Goal: Task Accomplishment & Management: Use online tool/utility

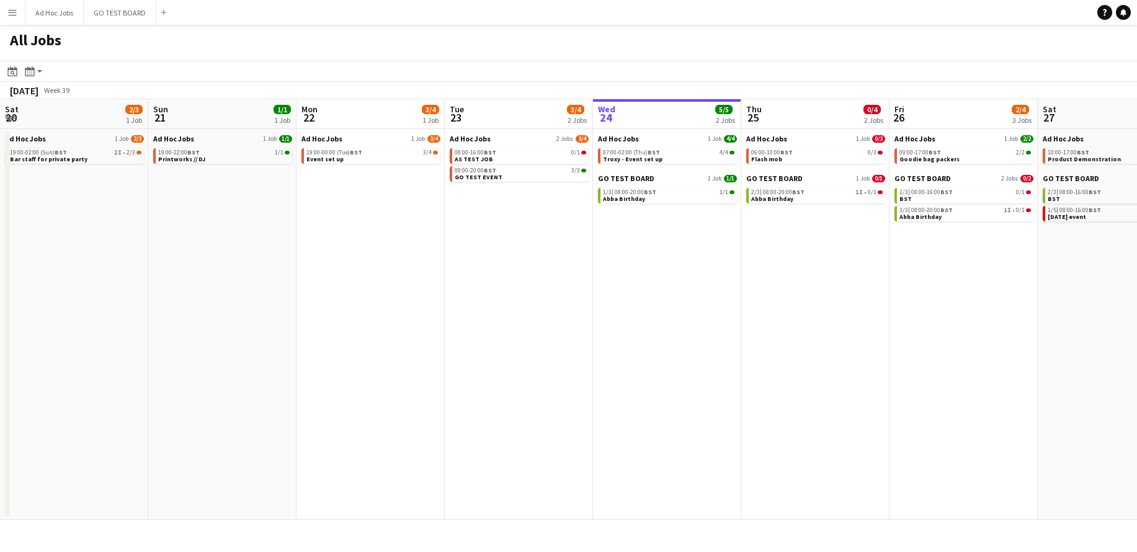
scroll to position [0, 297]
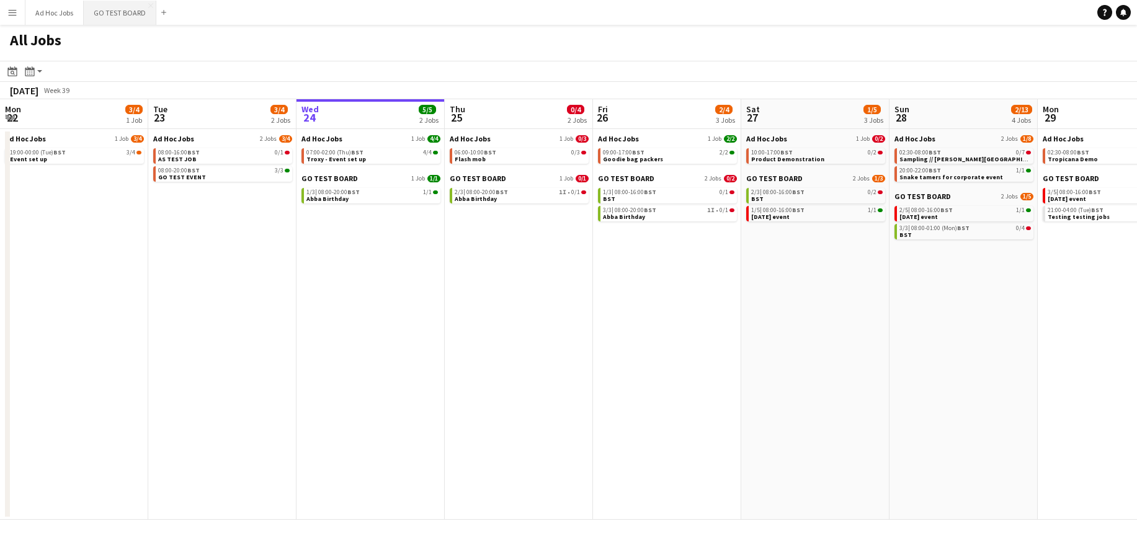
click at [122, 11] on button "GO TEST BOARD Close" at bounding box center [120, 13] width 73 height 24
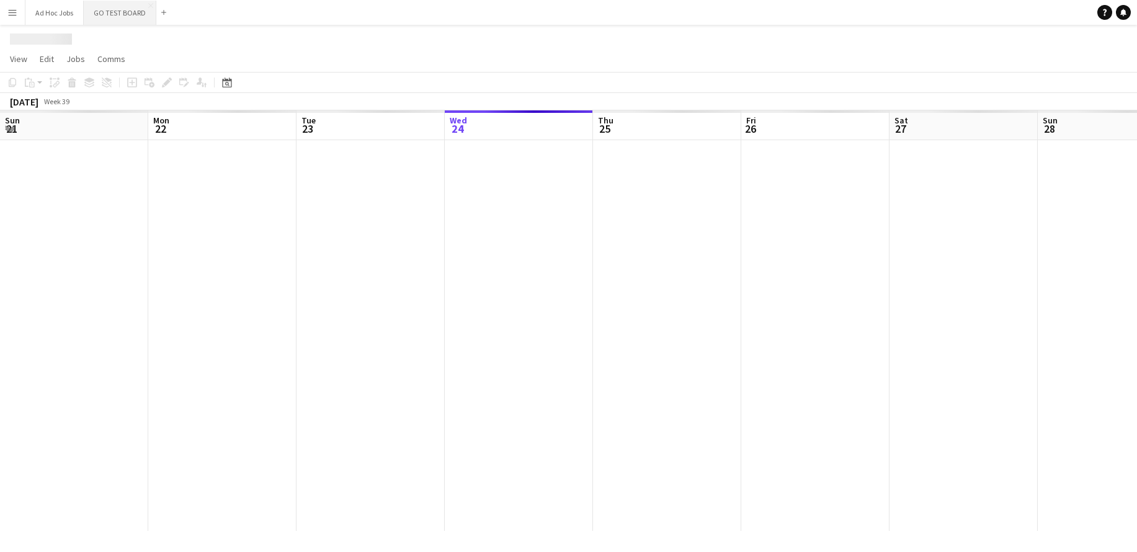
scroll to position [0, 297]
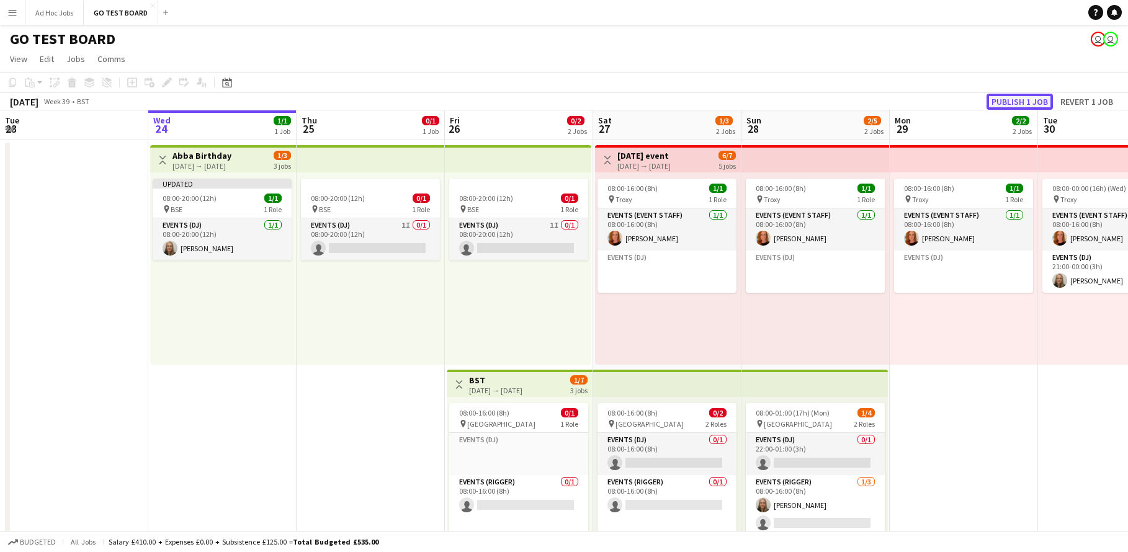
click at [1028, 100] on button "Publish 1 job" at bounding box center [1020, 102] width 66 height 16
click at [1030, 103] on button "Publish 1 job" at bounding box center [1020, 102] width 66 height 16
click at [51, 12] on button "Ad Hoc Jobs Close" at bounding box center [54, 13] width 58 height 24
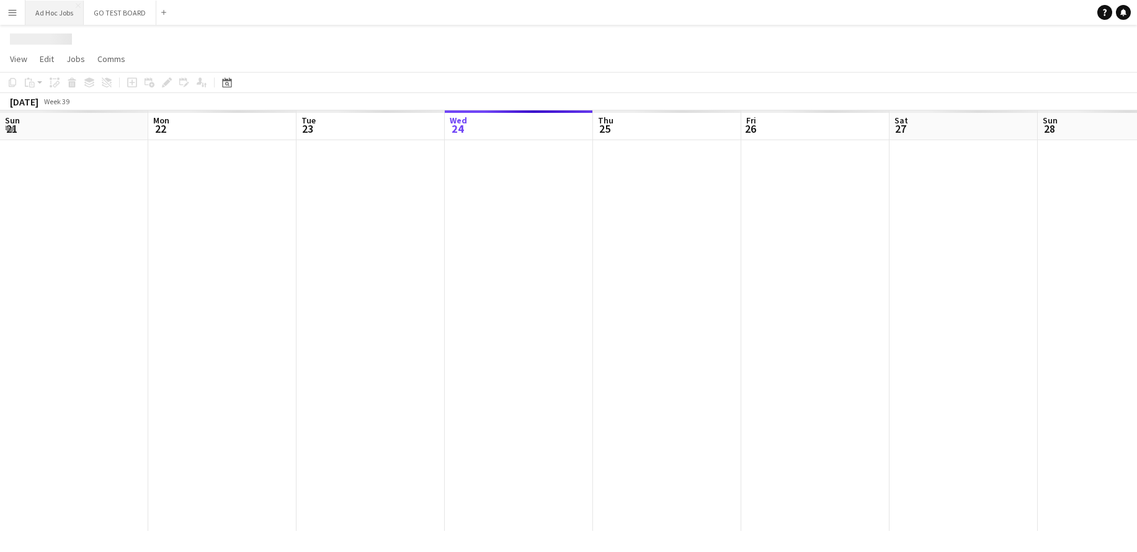
scroll to position [0, 297]
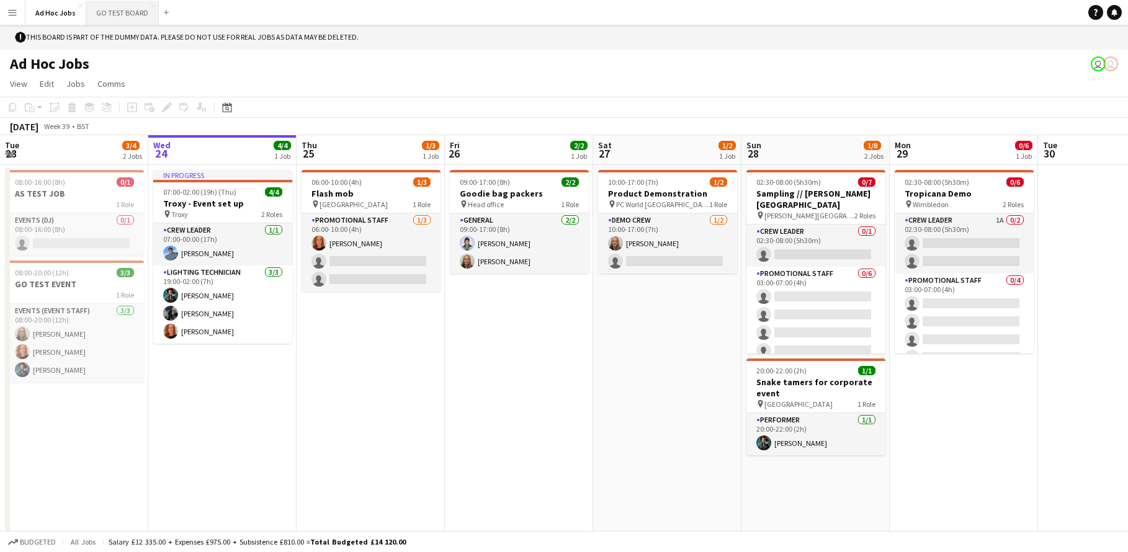
click at [99, 14] on button "GO TEST BOARD Close" at bounding box center [122, 13] width 73 height 24
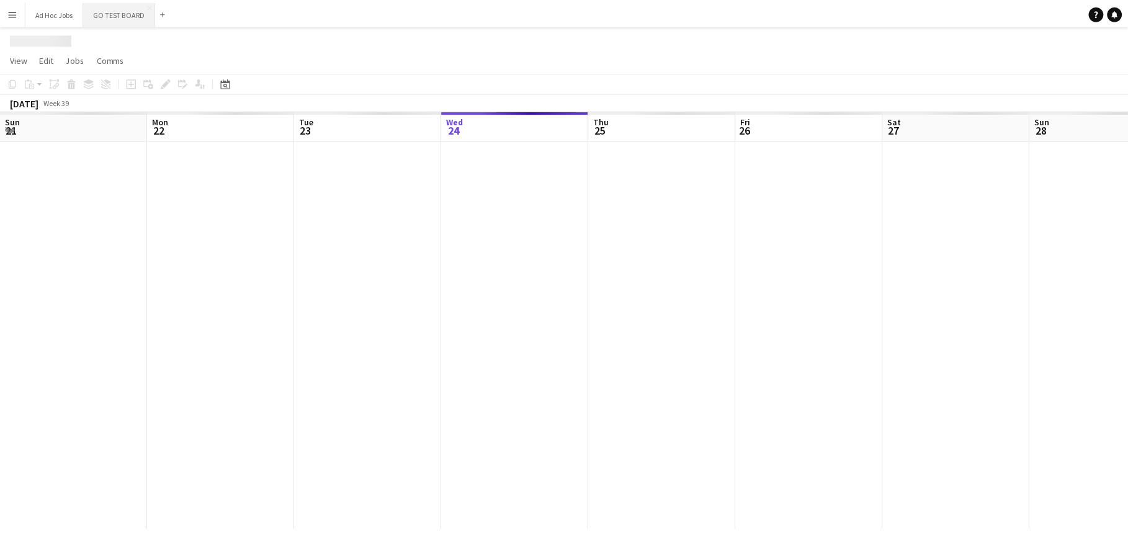
scroll to position [0, 297]
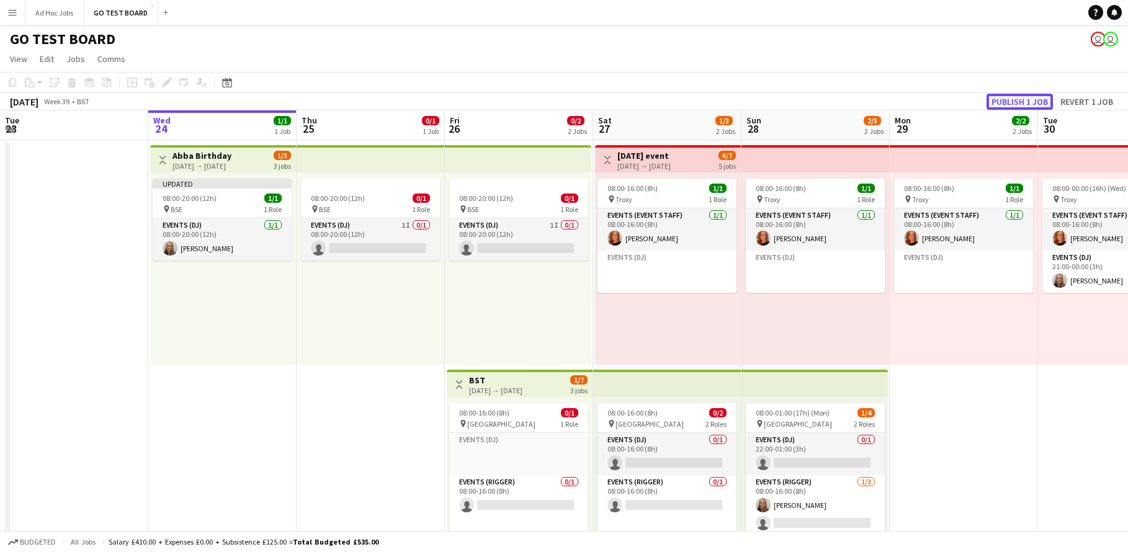
click at [1006, 100] on button "Publish 1 job" at bounding box center [1020, 102] width 66 height 16
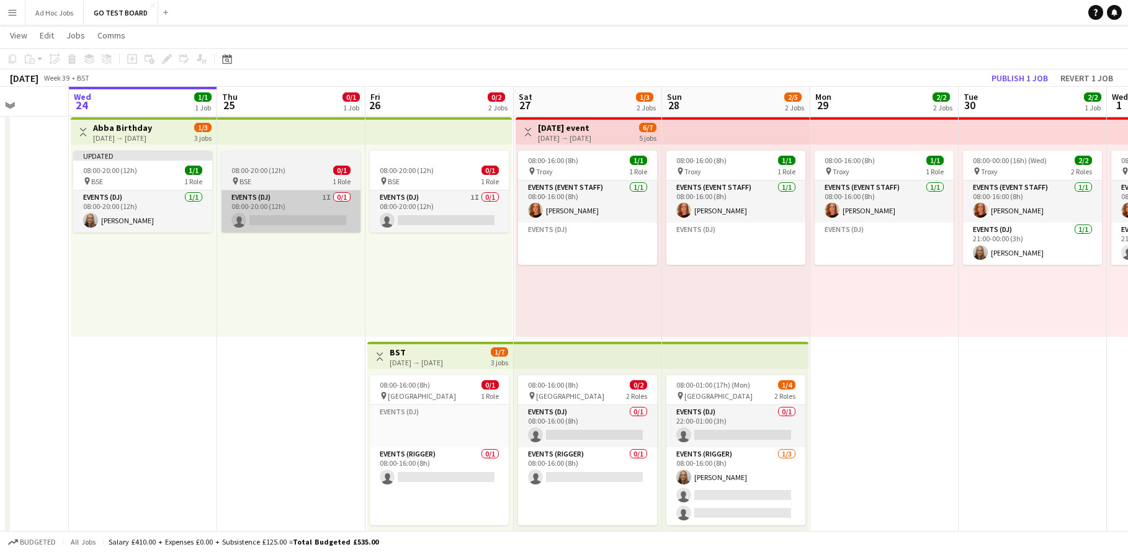
scroll to position [0, 362]
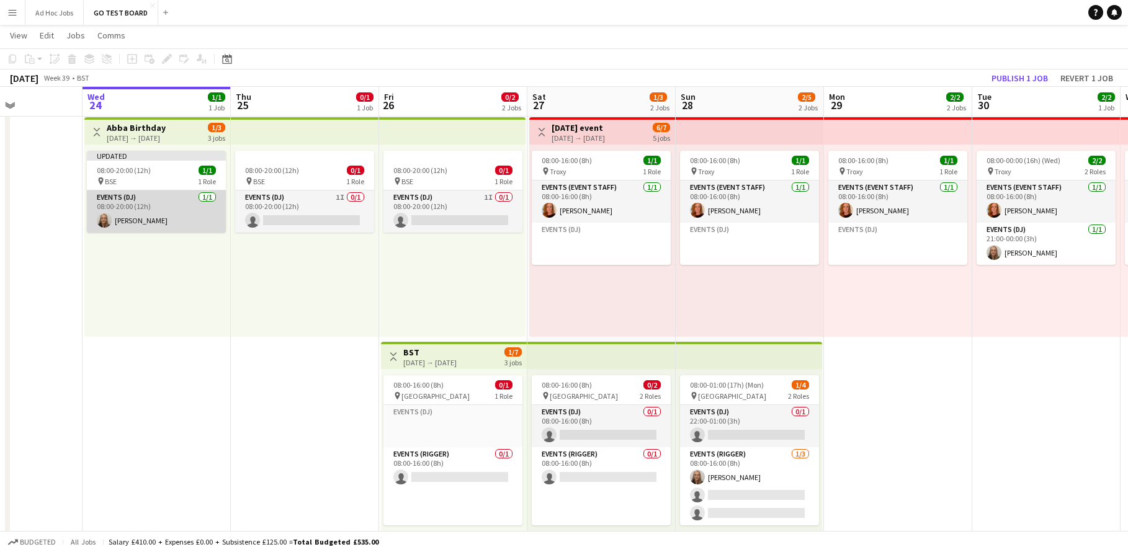
click at [173, 205] on app-card-role "Events (DJ) [DATE] 08:00-20:00 (12h) [PERSON_NAME]" at bounding box center [156, 211] width 139 height 42
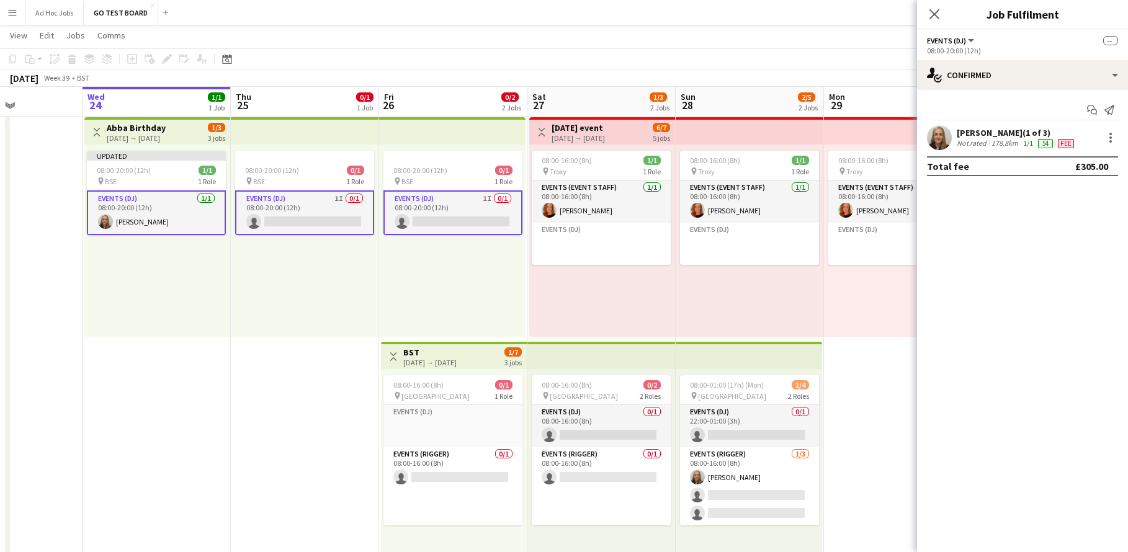
click at [95, 382] on app-date-cell "Toggle View Abba Birthday [DEMOGRAPHIC_DATA] → [DEMOGRAPHIC_DATA] 1/3 3 jobs Up…" at bounding box center [157, 339] width 148 height 454
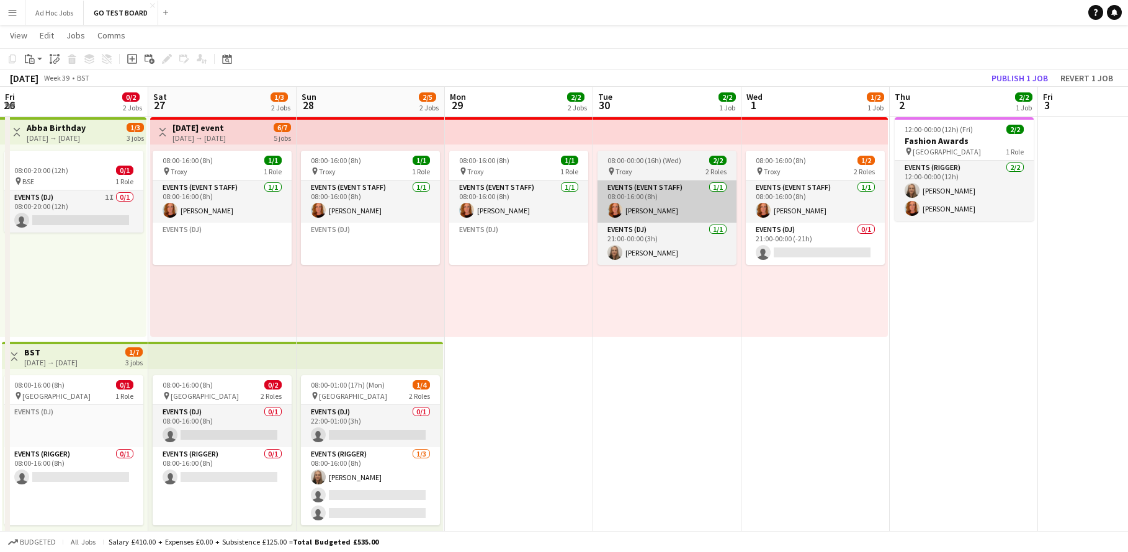
scroll to position [0, 453]
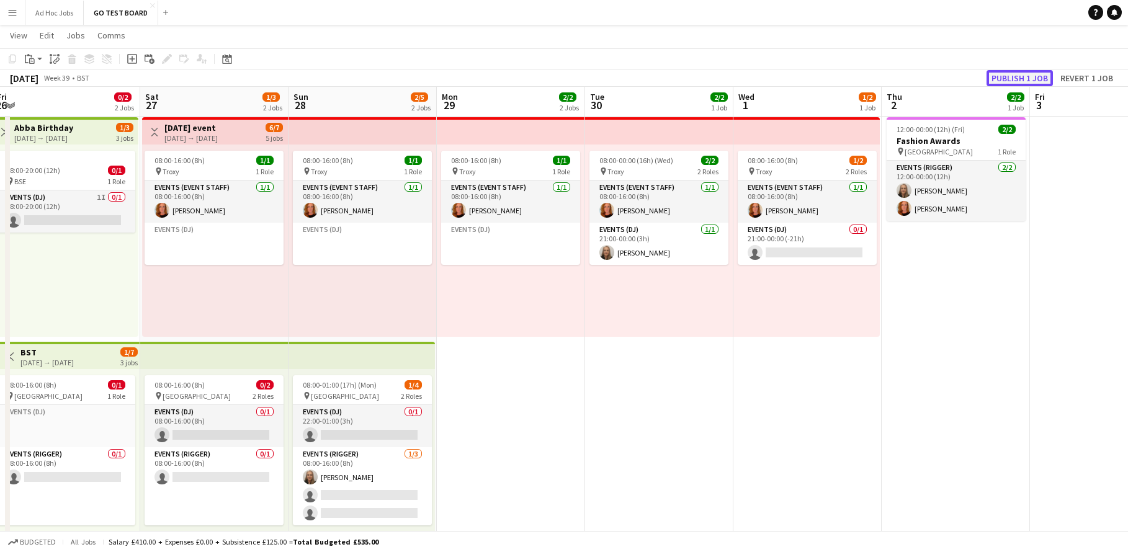
click at [1032, 84] on button "Publish 1 job" at bounding box center [1020, 78] width 66 height 16
click at [1099, 14] on icon "Help" at bounding box center [1095, 12] width 7 height 7
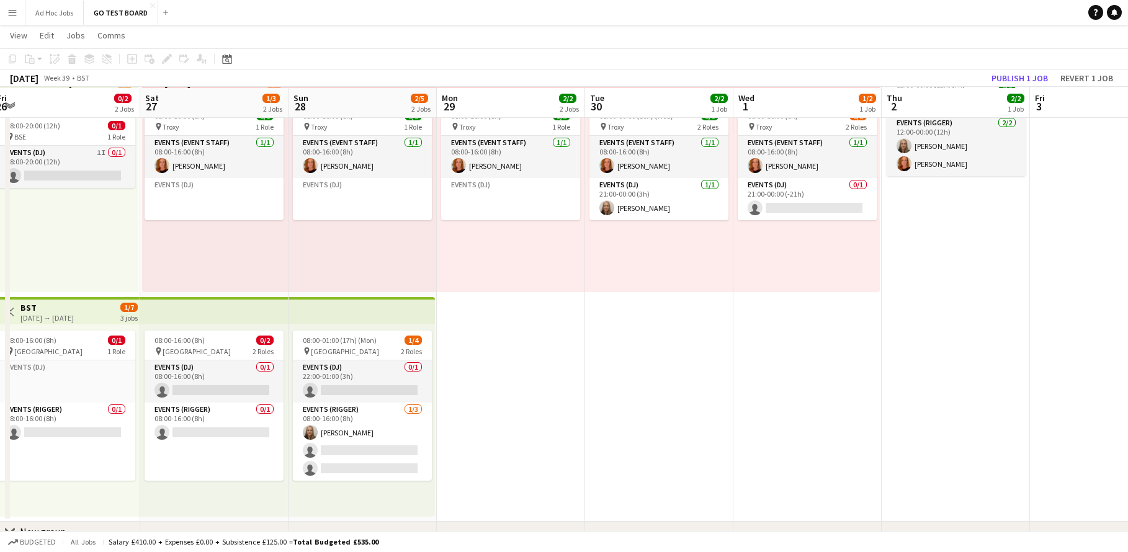
scroll to position [73, 0]
click at [835, 315] on app-date-cell "08:00-16:00 (8h) 1/2 pin Troxy 2 Roles Events (Event Staff) [DATE] 08:00-16:00 …" at bounding box center [807, 293] width 148 height 454
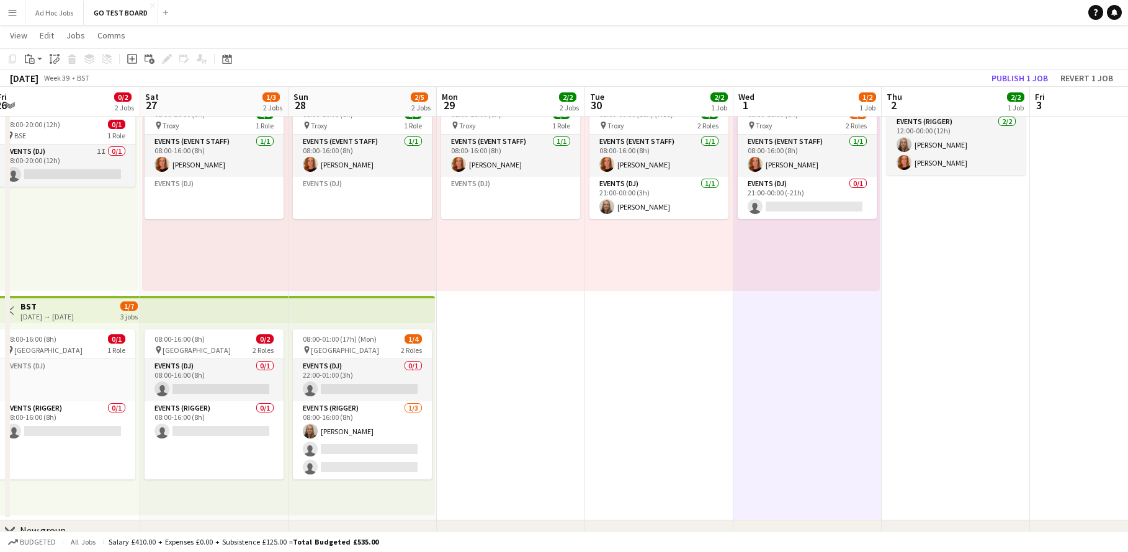
click at [537, 34] on app-page-menu "View Day view expanded Day view collapsed Month view Date picker Jump to [DATE]…" at bounding box center [564, 37] width 1128 height 24
